Goal: Task Accomplishment & Management: Complete application form

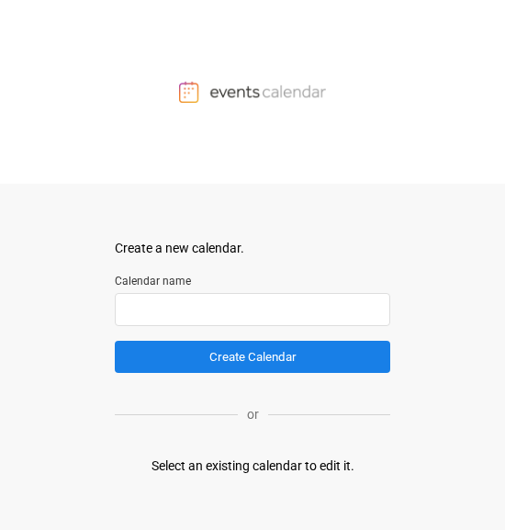
click at [205, 310] on input "text" at bounding box center [253, 309] width 276 height 33
type input "*"
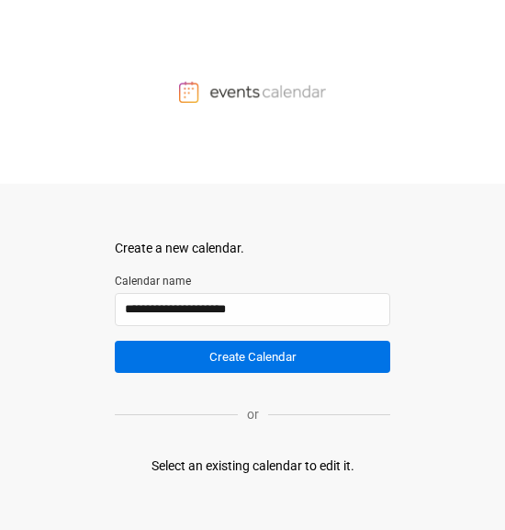
type input "**********"
click at [212, 316] on button "Create Calendar" at bounding box center [253, 357] width 276 height 32
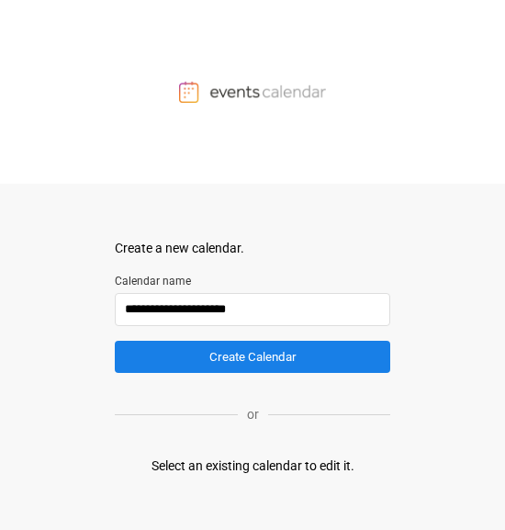
click at [212, 313] on input "**********" at bounding box center [253, 309] width 276 height 33
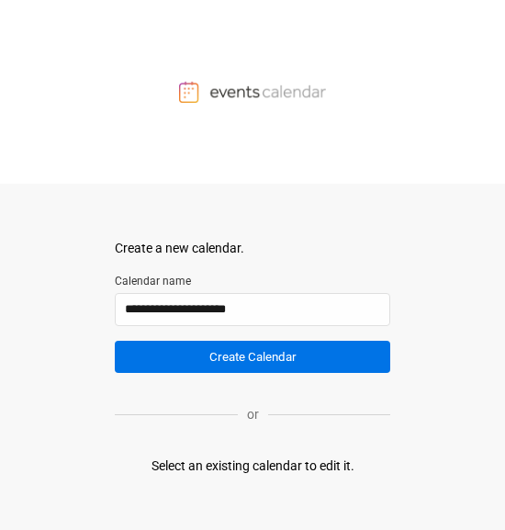
click at [212, 316] on button "Create Calendar" at bounding box center [253, 357] width 276 height 32
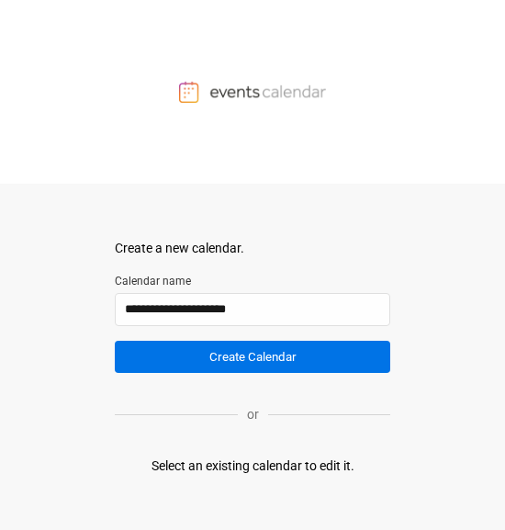
click at [212, 316] on button "Create Calendar" at bounding box center [253, 357] width 276 height 32
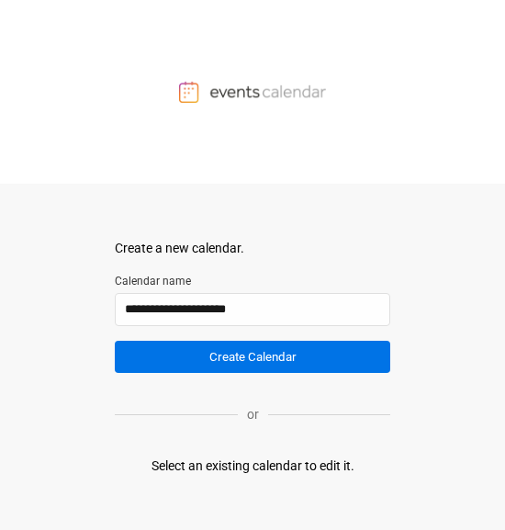
click at [212, 316] on button "Create Calendar" at bounding box center [253, 357] width 276 height 32
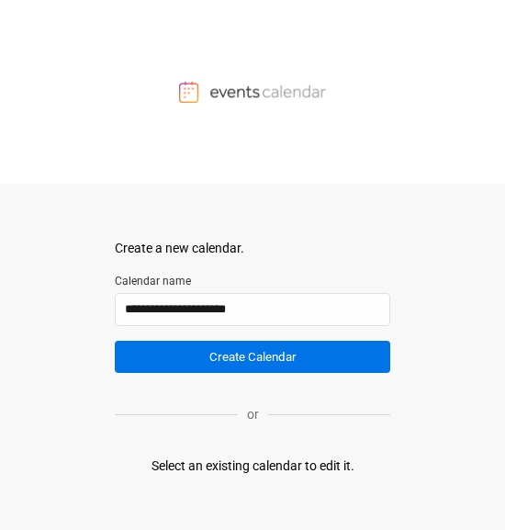
click at [212, 316] on button "Create Calendar" at bounding box center [253, 357] width 276 height 32
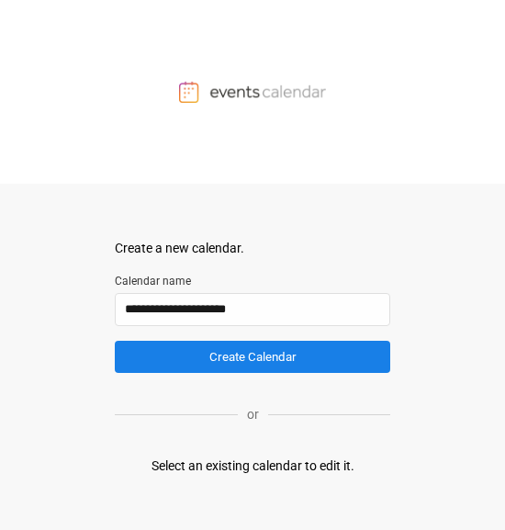
click at [212, 316] on div "Select an existing calendar to edit it." at bounding box center [253, 466] width 203 height 19
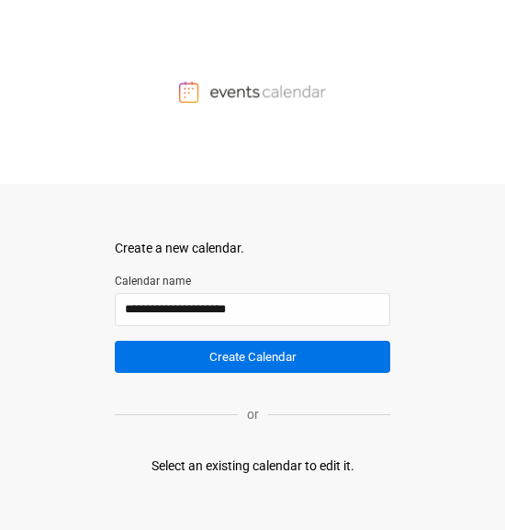
click at [212, 316] on button "Create Calendar" at bounding box center [253, 357] width 276 height 32
